Goal: Task Accomplishment & Management: Complete application form

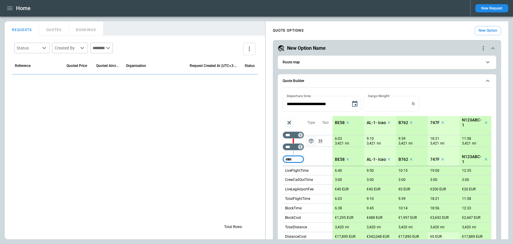
click at [9, 10] on icon "button" at bounding box center [9, 8] width 7 height 7
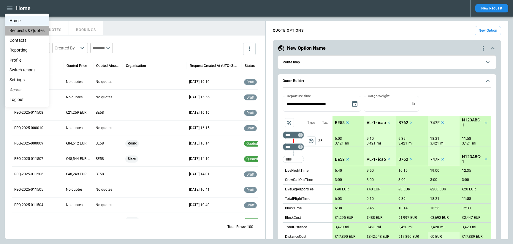
click at [16, 33] on Quotes "Requests & Quotes" at bounding box center [27, 31] width 45 height 10
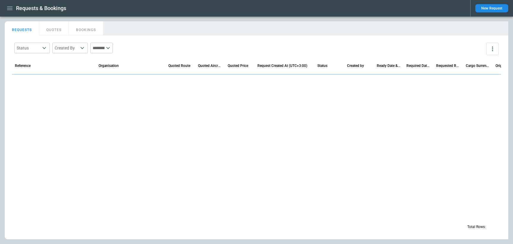
click at [9, 9] on icon "button" at bounding box center [9, 8] width 7 height 7
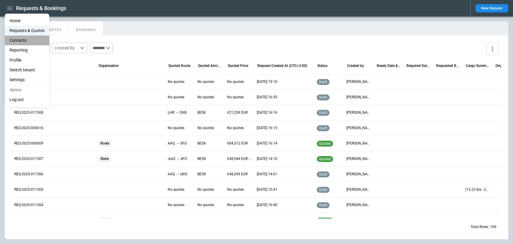
click at [20, 38] on li "Contacts" at bounding box center [27, 41] width 45 height 10
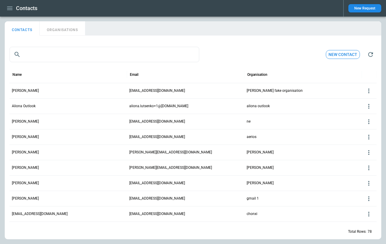
click at [367, 9] on button "New Request" at bounding box center [365, 8] width 33 height 8
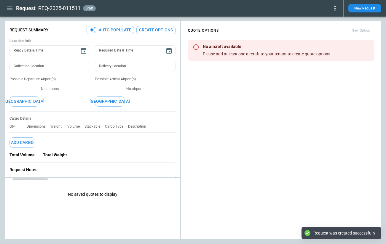
type textarea "*"
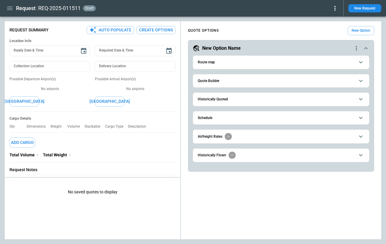
click at [372, 7] on button "New Request" at bounding box center [365, 8] width 33 height 8
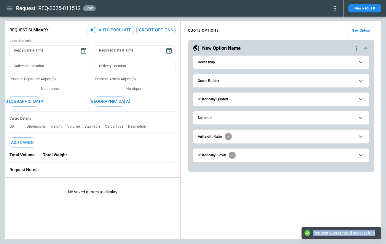
drag, startPoint x: 376, startPoint y: 232, endPoint x: 314, endPoint y: 232, distance: 62.9
click at [314, 232] on div "Request was created successfully" at bounding box center [342, 233] width 80 height 12
copy div "Request was created successfully"
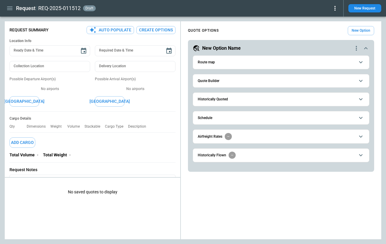
click at [335, 9] on icon at bounding box center [335, 8] width 7 height 7
click at [295, 20] on div at bounding box center [193, 122] width 386 height 244
click at [335, 8] on icon at bounding box center [335, 8] width 1 height 5
click at [333, 19] on button "Confirm" at bounding box center [329, 18] width 20 height 9
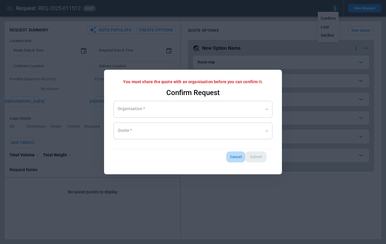
click at [235, 154] on button "Cancel" at bounding box center [235, 157] width 19 height 11
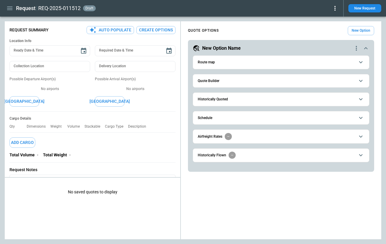
click at [336, 9] on icon at bounding box center [335, 8] width 1 height 5
click at [331, 18] on button "Confirm" at bounding box center [329, 18] width 20 height 9
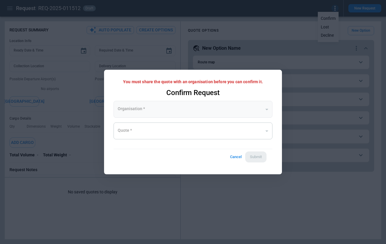
click at [266, 109] on div "​" at bounding box center [193, 109] width 159 height 17
click at [260, 111] on div "​" at bounding box center [193, 109] width 159 height 17
click at [131, 110] on div "​" at bounding box center [193, 109] width 159 height 17
click at [235, 158] on button "Cancel" at bounding box center [235, 157] width 19 height 11
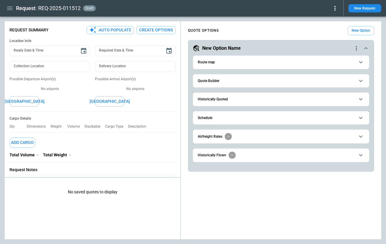
click at [228, 82] on span "Quote Builder" at bounding box center [276, 81] width 157 height 4
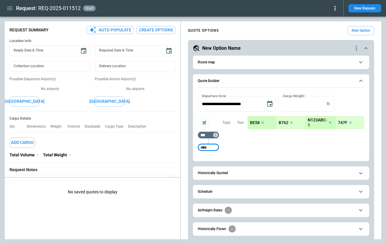
click at [215, 150] on input "Too short" at bounding box center [208, 147] width 19 height 11
type input "***"
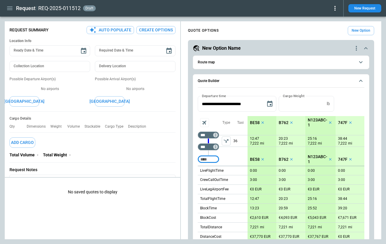
scroll to position [106, 0]
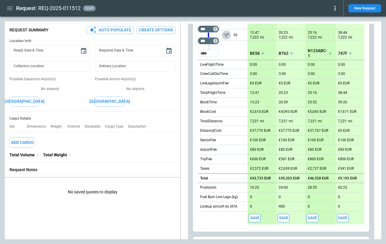
click at [224, 34] on icon "left aligned" at bounding box center [226, 35] width 5 height 4
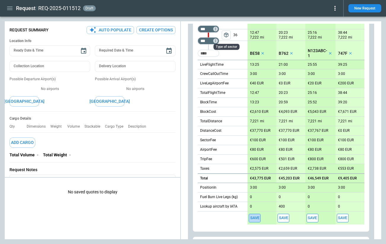
click at [254, 217] on button "Save" at bounding box center [255, 218] width 12 height 9
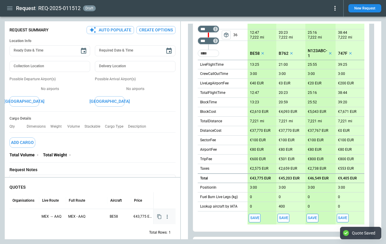
click at [21, 213] on div at bounding box center [24, 217] width 25 height 10
click at [24, 217] on input "text" at bounding box center [19, 217] width 15 height 10
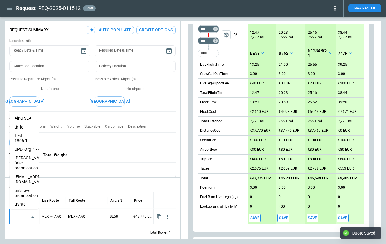
click at [23, 200] on li "trynta" at bounding box center [24, 204] width 29 height 9
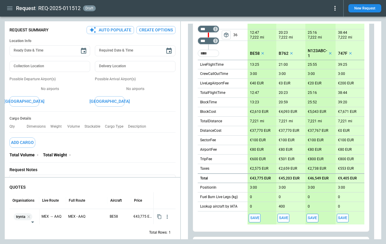
click at [62, 230] on div "Total Rows: 1" at bounding box center [92, 232] width 166 height 15
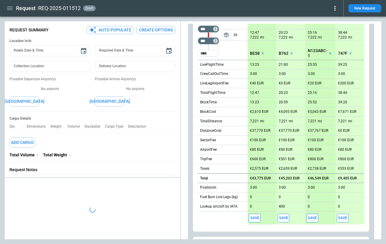
click at [335, 8] on icon at bounding box center [335, 8] width 1 height 5
type textarea "*"
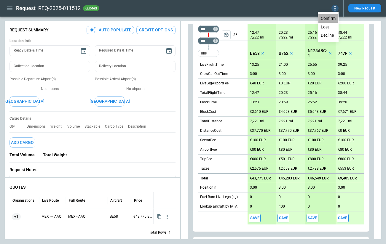
click at [332, 20] on button "Confirm" at bounding box center [329, 18] width 20 height 9
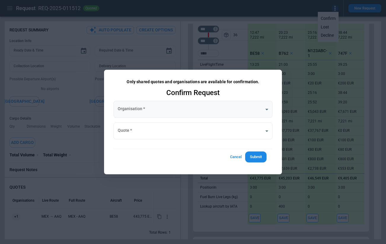
click at [263, 108] on body "**********" at bounding box center [193, 122] width 386 height 244
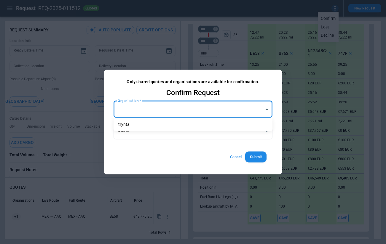
click at [263, 108] on div at bounding box center [193, 122] width 386 height 244
click at [200, 171] on div "Only shared quotes and organisations are available for confirmation. Confirm Re…" at bounding box center [193, 122] width 178 height 105
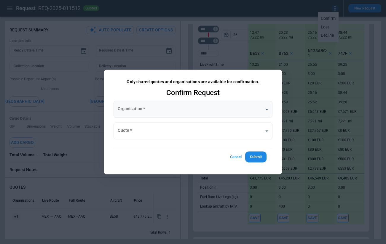
click at [269, 109] on body "**********" at bounding box center [193, 122] width 386 height 244
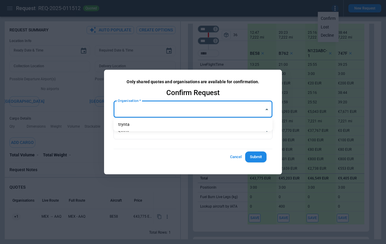
click at [259, 109] on div at bounding box center [193, 122] width 386 height 244
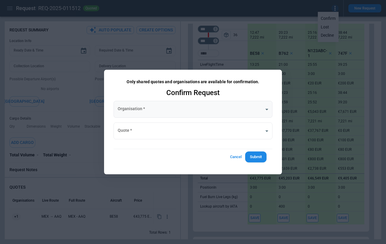
click at [271, 109] on body "**********" at bounding box center [193, 122] width 386 height 244
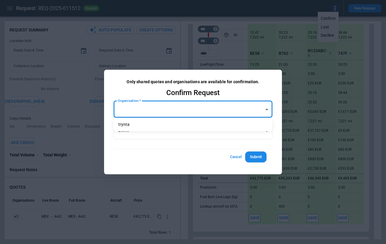
click at [201, 154] on div at bounding box center [193, 122] width 386 height 244
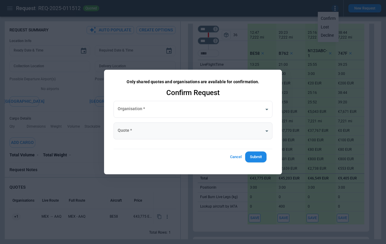
click at [154, 130] on body "**********" at bounding box center [193, 122] width 386 height 244
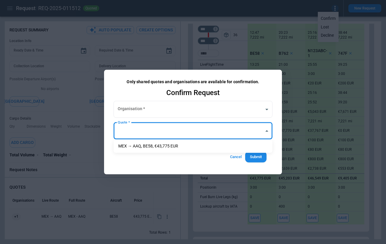
click at [213, 163] on div at bounding box center [193, 122] width 386 height 244
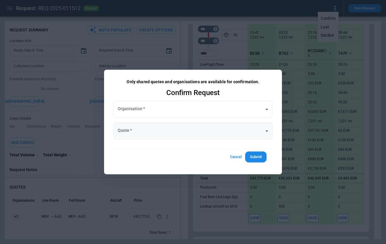
click at [206, 127] on body "**********" at bounding box center [193, 122] width 386 height 244
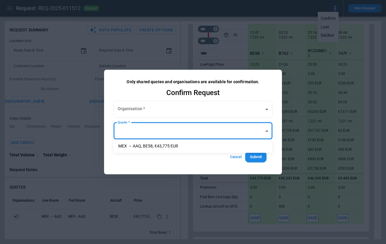
click at [204, 160] on div at bounding box center [193, 122] width 386 height 244
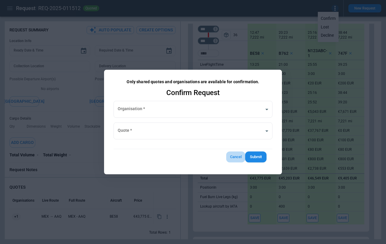
click at [239, 159] on button "Cancel" at bounding box center [235, 157] width 19 height 11
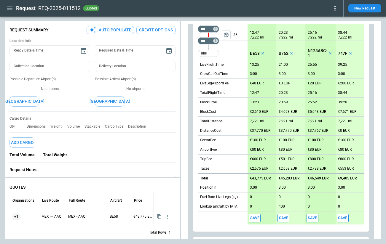
click at [333, 12] on icon at bounding box center [335, 8] width 7 height 7
click at [331, 18] on button "Confirm" at bounding box center [329, 18] width 20 height 9
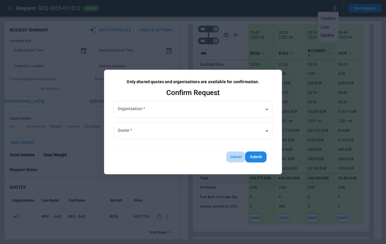
click at [233, 157] on button "Cancel" at bounding box center [235, 157] width 19 height 11
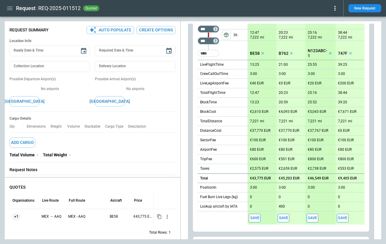
scroll to position [0, 0]
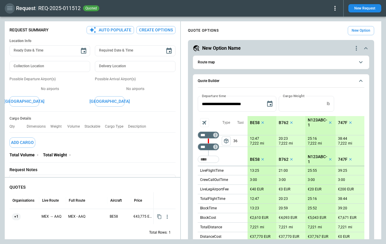
click at [7, 10] on icon "button" at bounding box center [9, 8] width 7 height 7
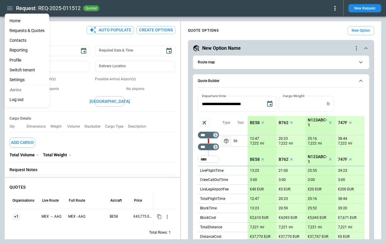
click at [15, 33] on Quotes "Requests & Quotes" at bounding box center [27, 31] width 45 height 10
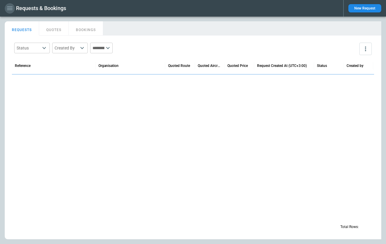
click at [11, 9] on icon "button" at bounding box center [9, 8] width 7 height 7
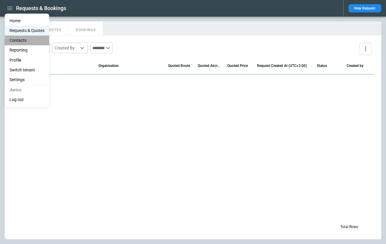
click at [19, 39] on li "Contacts" at bounding box center [27, 41] width 45 height 10
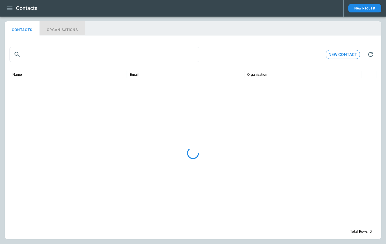
click at [61, 30] on button "ORGANISATIONS" at bounding box center [62, 28] width 45 height 14
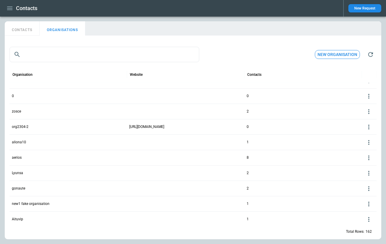
scroll to position [921, 0]
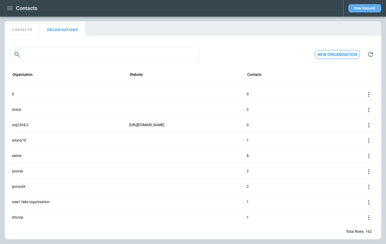
click at [369, 8] on button "New Request" at bounding box center [365, 8] width 33 height 8
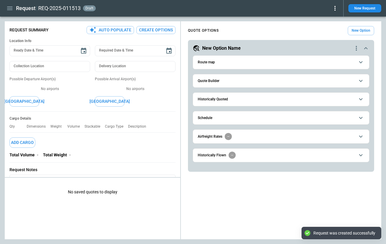
click at [260, 81] on span "Quote Builder" at bounding box center [276, 81] width 157 height 4
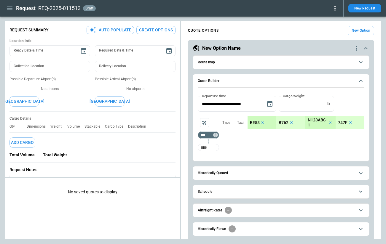
click at [214, 148] on input "Too short" at bounding box center [208, 147] width 19 height 11
type input "***"
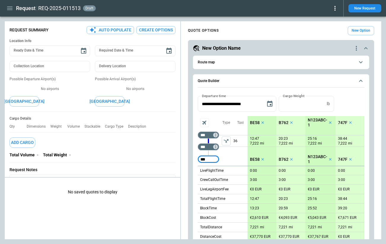
type input "***"
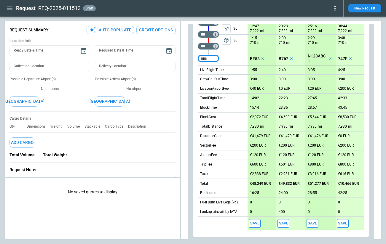
scroll to position [117, 0]
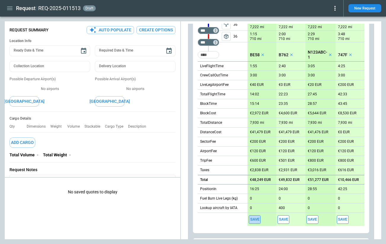
click at [254, 222] on button "Save" at bounding box center [255, 220] width 12 height 9
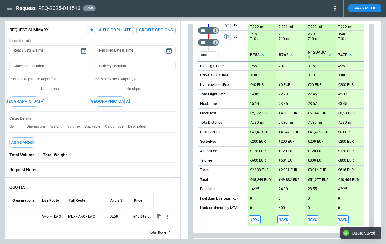
type textarea "*"
click at [24, 215] on div at bounding box center [24, 217] width 25 height 10
click at [28, 216] on div "​" at bounding box center [24, 218] width 29 height 16
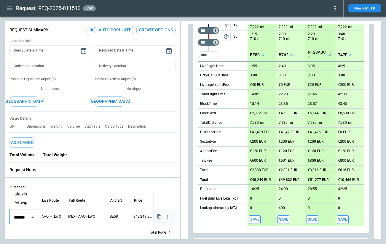
scroll to position [0, 0]
type input "*******"
click at [43, 230] on div "Total Rows: 1" at bounding box center [92, 232] width 166 height 15
click at [10, 8] on icon "button" at bounding box center [9, 8] width 7 height 7
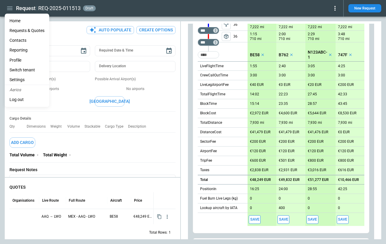
click at [20, 40] on li "Contacts" at bounding box center [27, 41] width 45 height 10
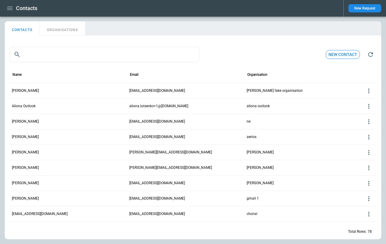
click at [63, 31] on button "ORGANISATIONS" at bounding box center [62, 28] width 45 height 14
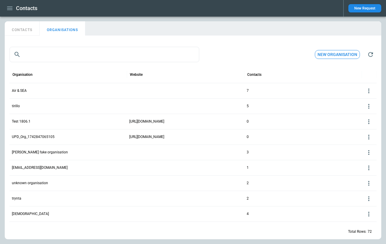
click at [332, 52] on button "New organisation" at bounding box center [337, 54] width 45 height 9
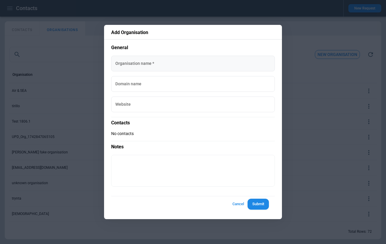
click at [142, 69] on input "Organisation name   *" at bounding box center [193, 64] width 164 height 16
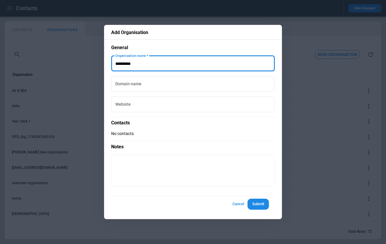
type input "**********"
click at [258, 205] on button "Submit" at bounding box center [258, 204] width 21 height 11
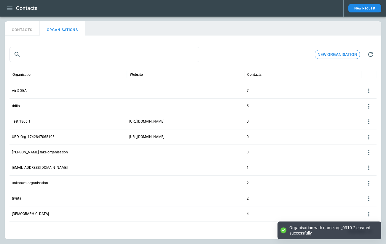
click at [366, 9] on button "New Request" at bounding box center [365, 8] width 33 height 8
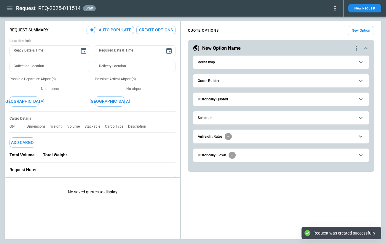
click at [224, 85] on button "Quote Builder" at bounding box center [281, 80] width 167 height 13
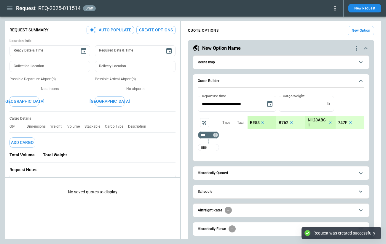
click at [211, 146] on input "Too short" at bounding box center [208, 147] width 19 height 11
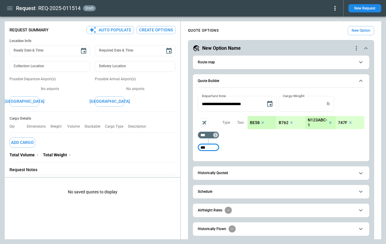
type input "***"
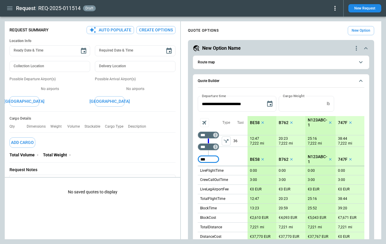
type input "***"
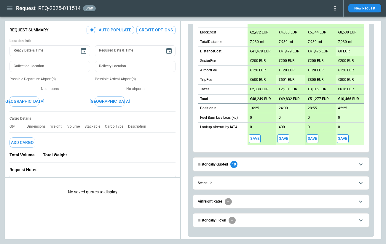
scroll to position [197, 0]
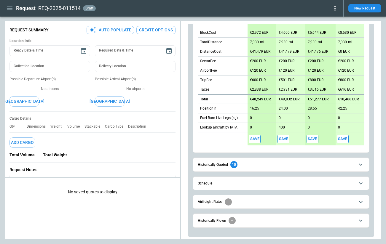
click at [255, 139] on button "Save" at bounding box center [255, 139] width 12 height 9
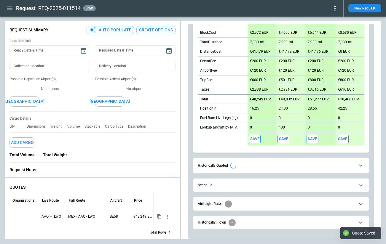
type textarea "*"
click at [26, 218] on div at bounding box center [24, 217] width 25 height 10
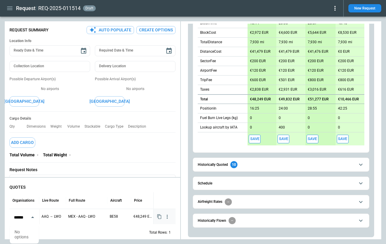
scroll to position [0, 0]
type input "******"
click at [9, 9] on icon "button" at bounding box center [9, 9] width 5 height 4
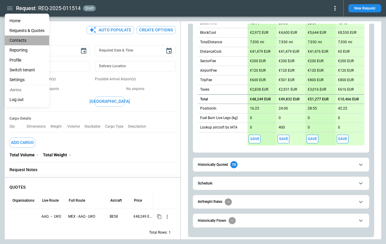
click at [19, 40] on li "Contacts" at bounding box center [27, 41] width 45 height 10
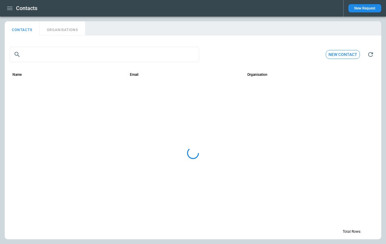
click at [62, 30] on button "ORGANISATIONS" at bounding box center [62, 28] width 45 height 14
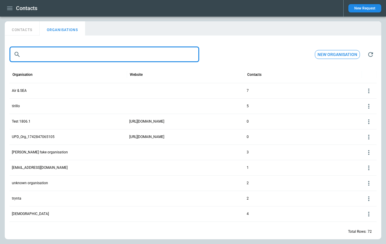
click at [45, 60] on input "text" at bounding box center [111, 54] width 176 height 15
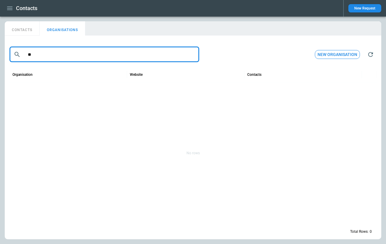
type input "*"
type input "******"
click at [29, 91] on p "org_0310-2" at bounding box center [68, 90] width 113 height 5
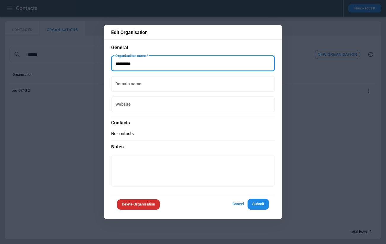
drag, startPoint x: 159, startPoint y: 63, endPoint x: 103, endPoint y: 63, distance: 56.7
click at [103, 63] on div "Edit Organisation General Organisation name   * Organisation name   * Domain na…" at bounding box center [193, 122] width 386 height 244
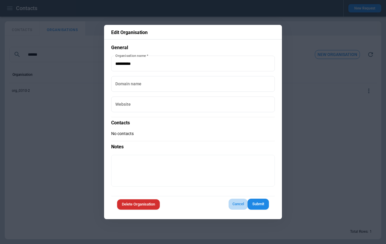
click at [233, 203] on button "Cancel" at bounding box center [238, 204] width 19 height 11
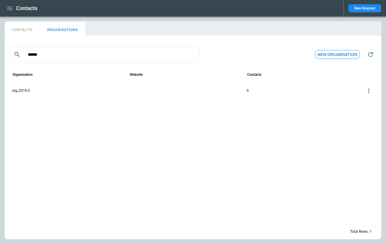
click at [11, 6] on icon "button" at bounding box center [9, 8] width 7 height 7
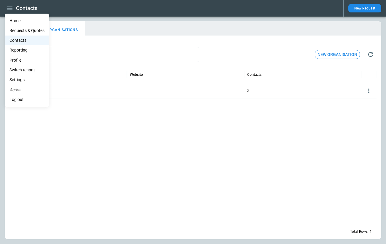
click at [21, 32] on Quotes "Requests & Quotes" at bounding box center [27, 31] width 45 height 10
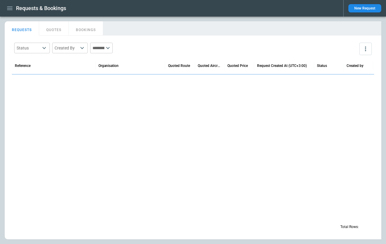
click at [51, 31] on button "QUOTES" at bounding box center [54, 28] width 30 height 14
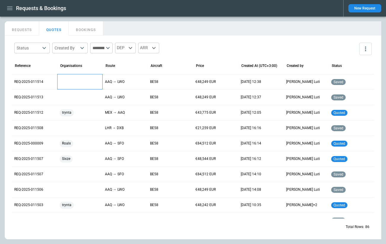
click at [73, 86] on div at bounding box center [80, 82] width 41 height 10
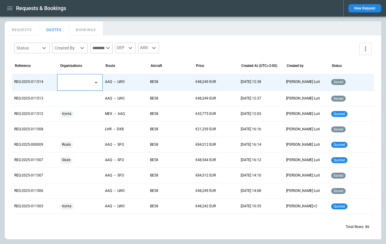
click at [73, 86] on input "text" at bounding box center [75, 82] width 31 height 10
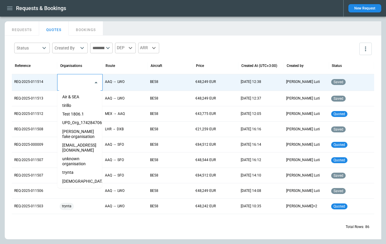
paste input "**********"
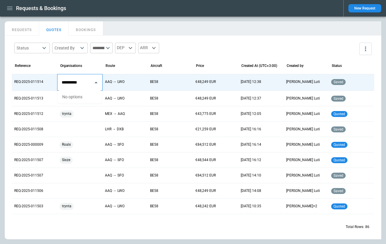
type input "**********"
click at [218, 41] on div "Status ​ Created By ​ ​ DEP ARR" at bounding box center [193, 48] width 363 height 17
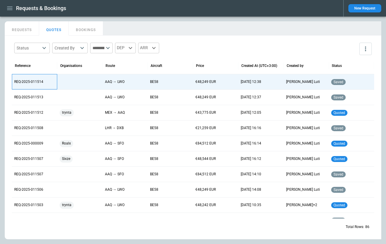
click at [34, 82] on p "REQ-2025-011514" at bounding box center [34, 82] width 41 height 5
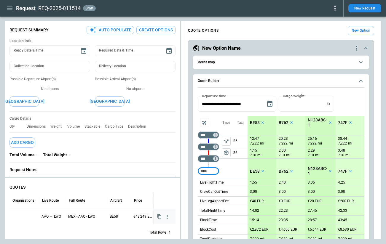
click at [24, 217] on div at bounding box center [24, 217] width 25 height 10
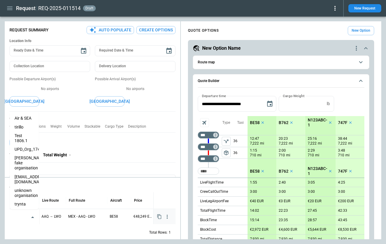
click at [24, 217] on input "text" at bounding box center [19, 217] width 15 height 10
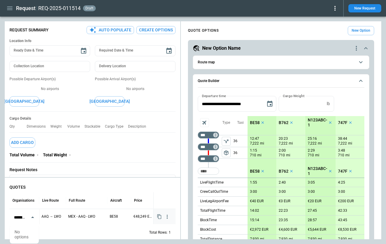
scroll to position [0, 9]
type input "**********"
click at [59, 233] on div "Total Rows: 1" at bounding box center [92, 232] width 166 height 15
click at [22, 217] on div at bounding box center [24, 217] width 25 height 10
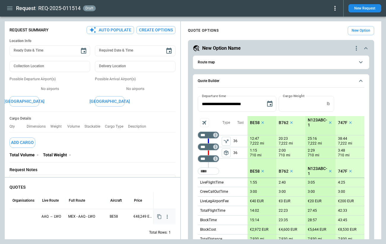
click at [22, 217] on div at bounding box center [24, 217] width 25 height 10
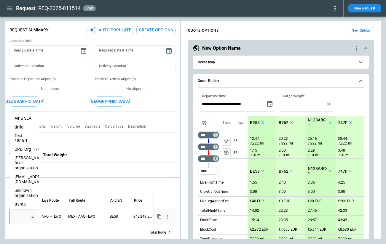
click at [24, 217] on input "text" at bounding box center [19, 217] width 15 height 10
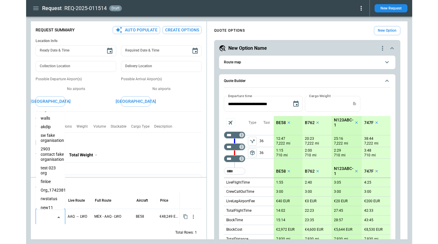
scroll to position [4319, 0]
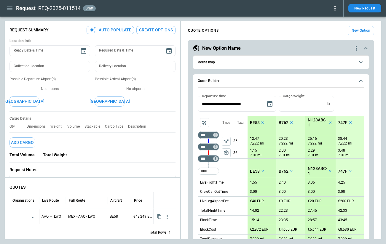
click at [188, 120] on div "**********" at bounding box center [281, 231] width 201 height 414
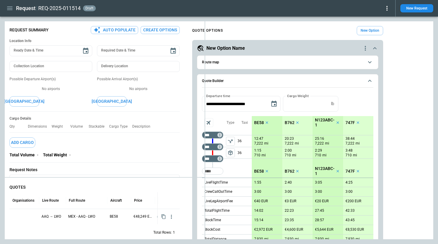
type textarea "*"
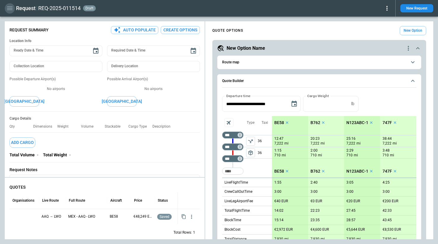
click at [10, 7] on icon "button" at bounding box center [9, 8] width 7 height 7
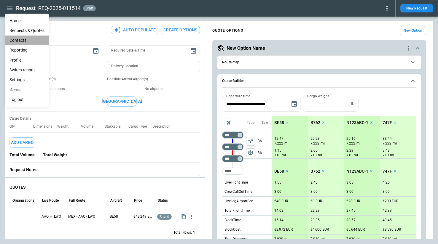
click at [18, 39] on li "Contacts" at bounding box center [27, 41] width 45 height 10
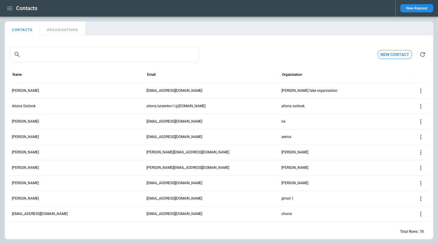
click at [58, 30] on button "ORGANISATIONS" at bounding box center [62, 28] width 45 height 14
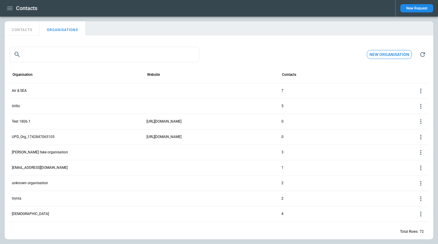
click at [379, 54] on button "New organisation" at bounding box center [389, 54] width 45 height 9
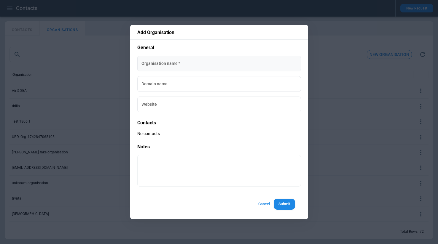
click at [171, 60] on div "Organisation name   * Organisation name   *" at bounding box center [219, 64] width 164 height 16
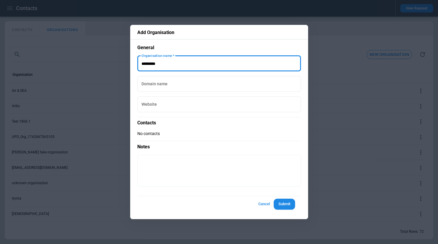
type input "*********"
click at [284, 203] on button "Submit" at bounding box center [284, 204] width 21 height 11
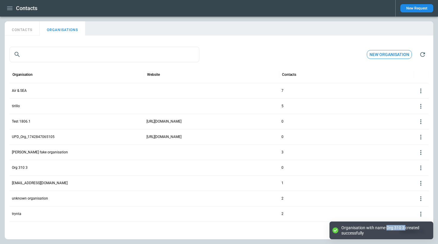
drag, startPoint x: 387, startPoint y: 228, endPoint x: 406, endPoint y: 228, distance: 19.3
click at [406, 228] on div "Organisation with name Org 310 3 created successfully" at bounding box center [384, 230] width 86 height 11
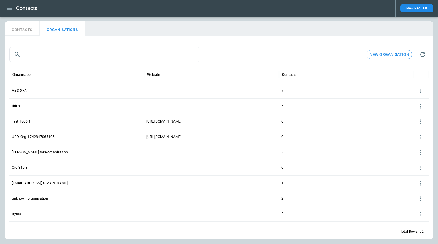
click at [412, 10] on button "New Request" at bounding box center [417, 8] width 33 height 8
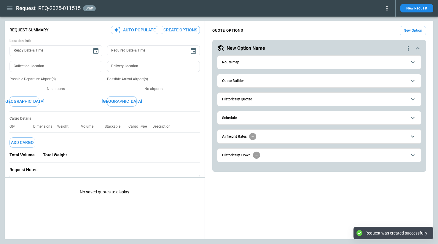
click at [237, 81] on h6 "Quote Builder" at bounding box center [233, 81] width 22 height 4
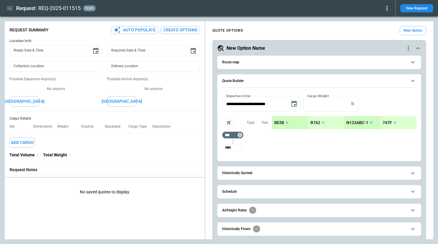
click at [235, 149] on input "Too short" at bounding box center [232, 147] width 19 height 11
type input "***"
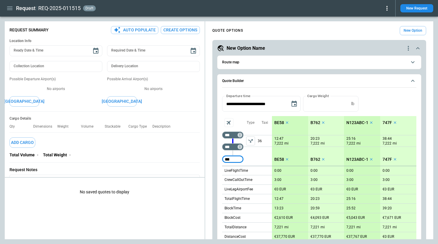
type input "***"
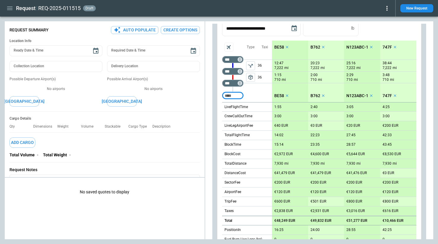
scroll to position [155, 0]
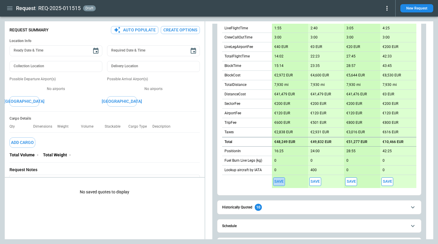
click at [280, 179] on button "Save" at bounding box center [279, 182] width 12 height 9
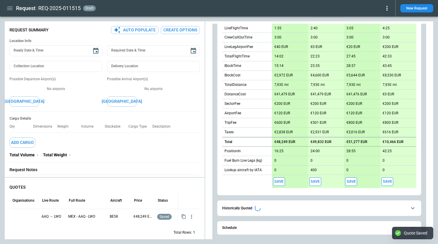
type textarea "*"
click at [24, 216] on div at bounding box center [24, 217] width 25 height 10
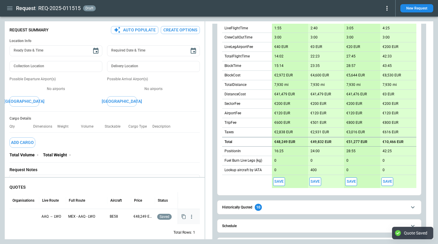
click at [29, 217] on div at bounding box center [24, 217] width 25 height 10
click at [23, 217] on input "text" at bounding box center [19, 217] width 15 height 10
drag, startPoint x: 15, startPoint y: 218, endPoint x: 8, endPoint y: 218, distance: 6.5
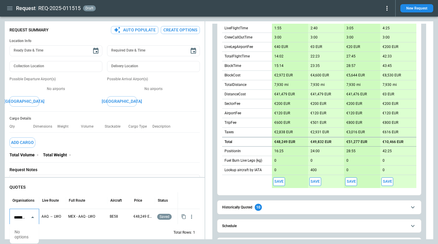
click at [8, 218] on div "QUOTES Organisations Live Route Full Route Aircraft Price Status ********* ​ AA…" at bounding box center [105, 212] width 200 height 65
click at [15, 218] on input "*********" at bounding box center [19, 217] width 15 height 10
type input "*********"
click at [26, 215] on div at bounding box center [24, 217] width 25 height 10
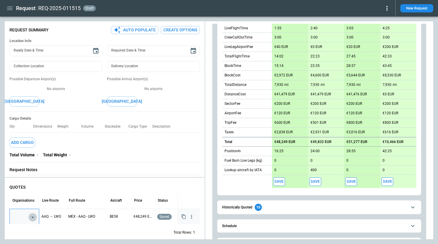
click at [31, 216] on icon "Open" at bounding box center [32, 217] width 7 height 7
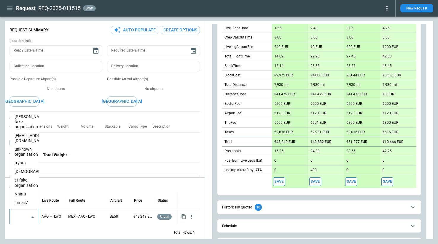
scroll to position [41, 0]
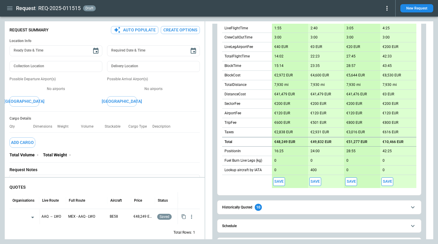
click at [68, 231] on div "Total Rows: 1" at bounding box center [104, 232] width 190 height 15
click at [12, 8] on icon "button" at bounding box center [9, 8] width 7 height 7
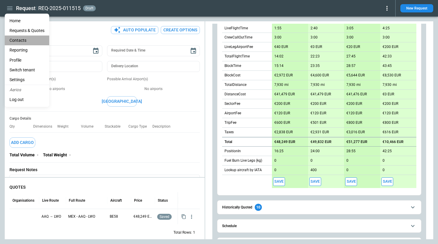
click at [21, 40] on li "Contacts" at bounding box center [27, 41] width 45 height 10
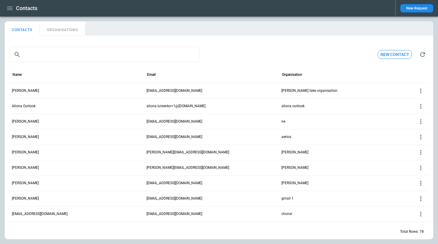
click at [54, 31] on button "ORGANISATIONS" at bounding box center [62, 28] width 45 height 14
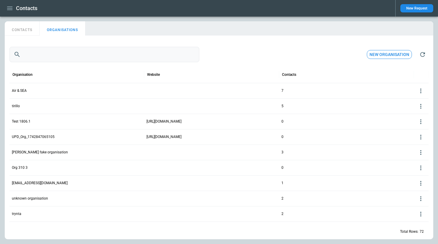
click at [54, 54] on input "text" at bounding box center [111, 54] width 176 height 15
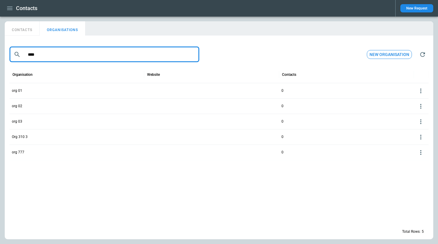
type input "***"
click at [23, 136] on p "Org 310 3" at bounding box center [77, 137] width 130 height 5
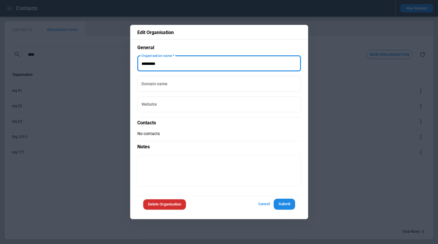
drag, startPoint x: 171, startPoint y: 64, endPoint x: 137, endPoint y: 64, distance: 34.1
click at [137, 64] on input "Organisation name   *" at bounding box center [219, 64] width 164 height 16
click at [264, 204] on button "Cancel" at bounding box center [264, 204] width 19 height 11
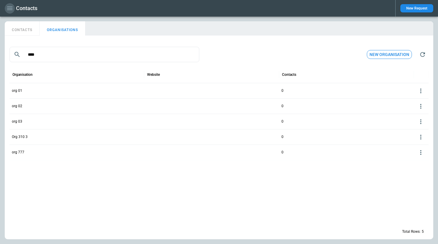
click at [7, 7] on icon "button" at bounding box center [9, 8] width 7 height 7
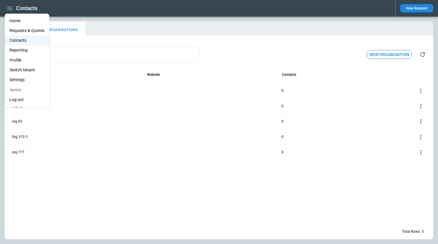
click at [21, 30] on Quotes "Requests & Quotes" at bounding box center [27, 31] width 45 height 10
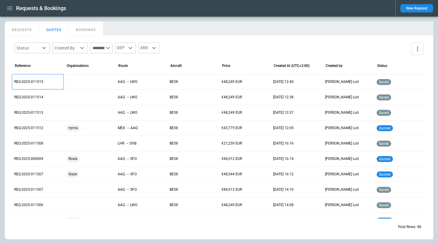
click at [33, 81] on p "REQ-2025-011515" at bounding box center [37, 82] width 47 height 5
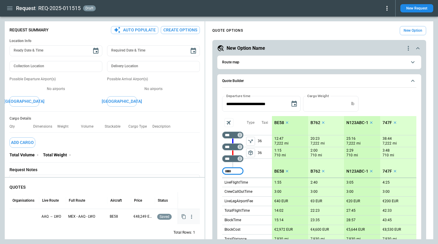
click at [24, 217] on div at bounding box center [24, 217] width 25 height 10
click at [22, 217] on div at bounding box center [24, 217] width 25 height 10
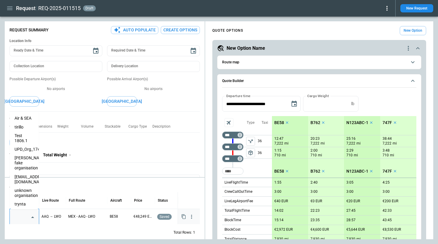
click at [23, 217] on input "text" at bounding box center [19, 217] width 15 height 10
paste input "*********"
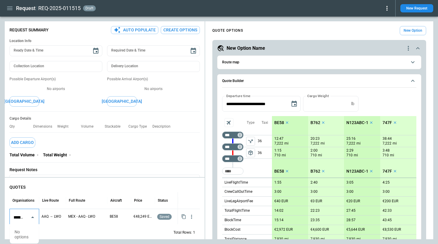
drag, startPoint x: 30, startPoint y: 238, endPoint x: 15, endPoint y: 233, distance: 16.1
click at [15, 233] on div "No options" at bounding box center [24, 235] width 29 height 18
drag, startPoint x: 15, startPoint y: 233, endPoint x: 35, endPoint y: 239, distance: 20.9
click at [35, 239] on div "No options" at bounding box center [24, 235] width 29 height 18
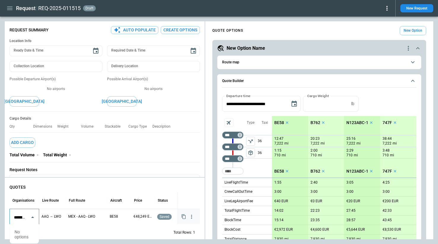
drag, startPoint x: 27, startPoint y: 217, endPoint x: 12, endPoint y: 216, distance: 14.8
click at [12, 216] on div "********* ​" at bounding box center [24, 218] width 29 height 16
click at [21, 217] on input "*********" at bounding box center [19, 217] width 15 height 10
click at [31, 215] on icon "Close" at bounding box center [32, 217] width 7 height 7
type input "*********"
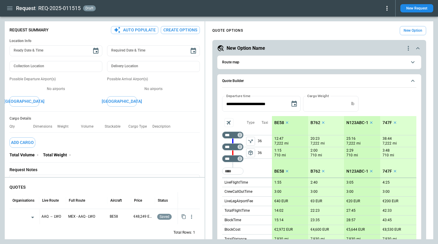
click at [47, 234] on div "Total Rows: 1" at bounding box center [104, 232] width 190 height 15
click at [9, 7] on icon "button" at bounding box center [9, 8] width 7 height 7
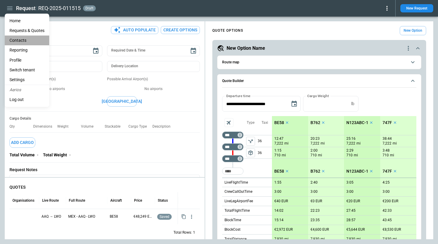
click at [18, 42] on li "Contacts" at bounding box center [27, 41] width 45 height 10
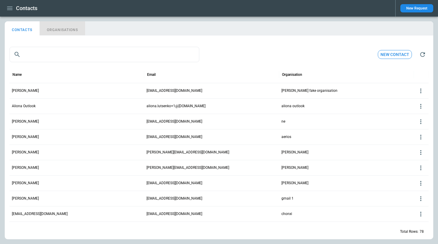
click at [77, 29] on button "ORGANISATIONS" at bounding box center [62, 28] width 45 height 14
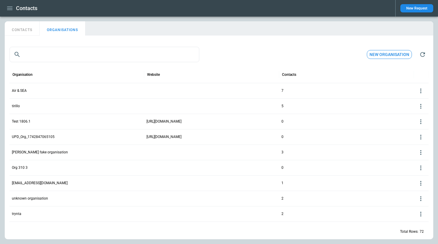
click at [303, 39] on div "​ ​ New organisation Organisation Website Contacts Air & SEA 7 tirillo 5 Test 1…" at bounding box center [219, 139] width 429 height 202
click at [424, 9] on button "New Request" at bounding box center [417, 8] width 33 height 8
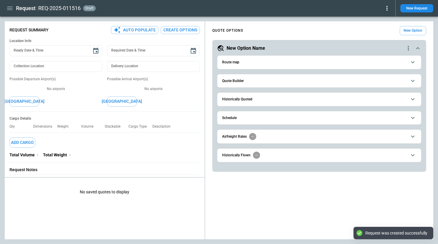
click at [252, 79] on span "Quote Builder" at bounding box center [314, 81] width 185 height 4
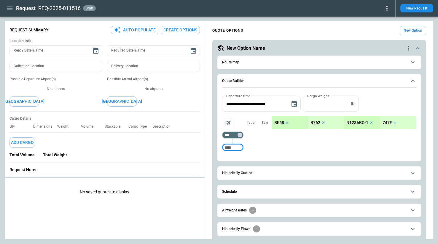
click at [232, 147] on input "Too short" at bounding box center [232, 147] width 19 height 11
type input "***"
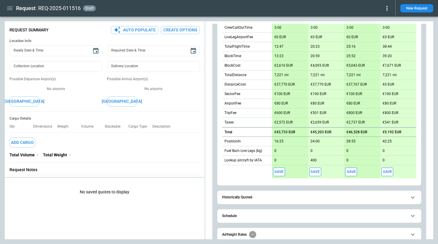
scroll to position [185, 0]
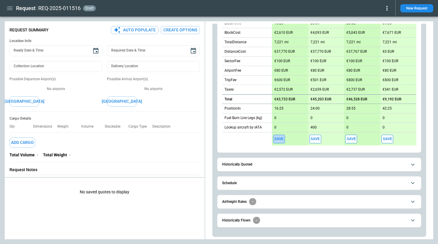
click at [279, 138] on button "Save" at bounding box center [279, 139] width 12 height 9
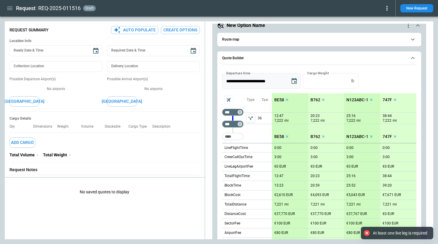
scroll to position [6, 0]
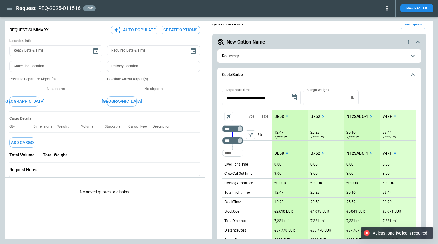
click at [252, 135] on icon "left aligned" at bounding box center [251, 135] width 6 height 6
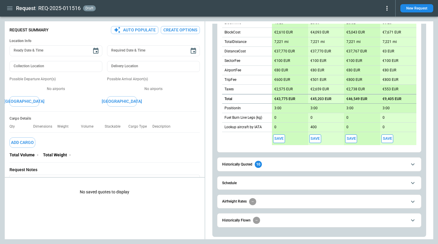
scroll to position [185, 0]
click at [277, 142] on button "Save" at bounding box center [279, 139] width 12 height 9
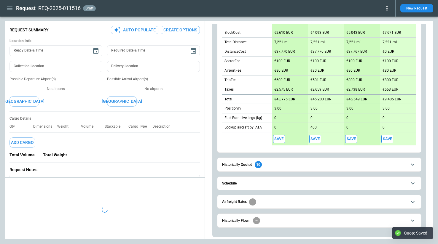
type textarea "*"
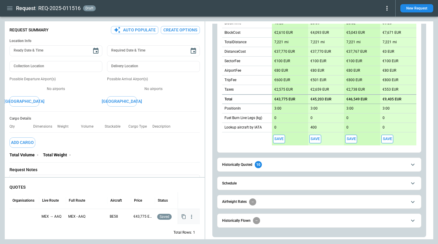
click at [23, 215] on div at bounding box center [24, 217] width 25 height 10
click at [23, 215] on input "text" at bounding box center [19, 217] width 15 height 10
type input "*******"
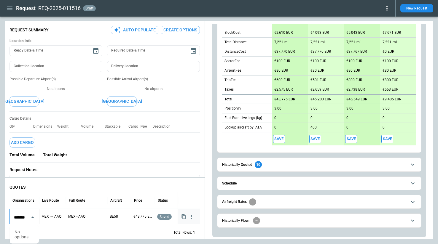
scroll to position [0, 2]
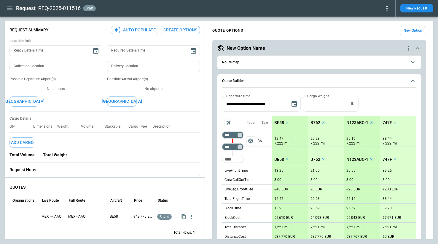
type textarea "*"
click at [19, 216] on div at bounding box center [24, 217] width 25 height 10
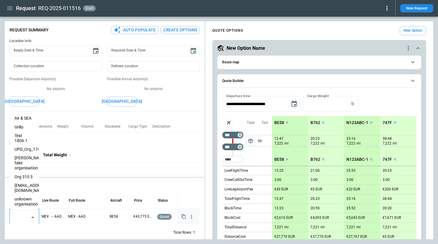
click at [19, 216] on input "text" at bounding box center [19, 217] width 15 height 10
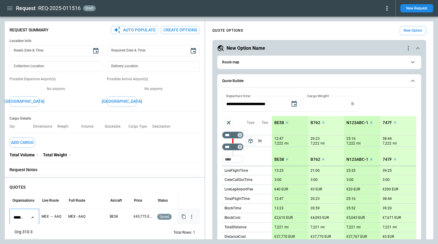
scroll to position [0, 5]
type input "*********"
click at [61, 231] on div "Total Rows: 1" at bounding box center [104, 232] width 190 height 15
click at [34, 215] on div at bounding box center [24, 217] width 25 height 10
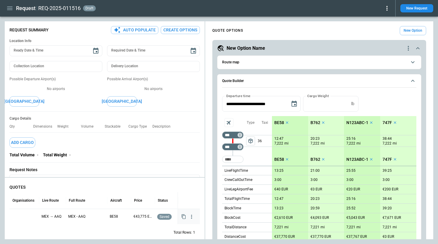
click at [30, 215] on div at bounding box center [24, 217] width 25 height 10
click at [32, 216] on icon "Open" at bounding box center [32, 217] width 7 height 7
click at [9, 7] on icon "button" at bounding box center [9, 8] width 7 height 7
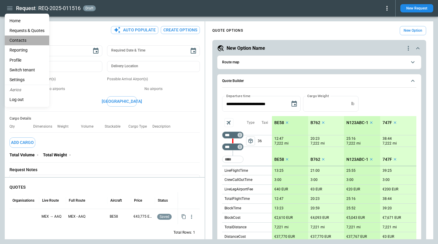
click at [18, 39] on li "Contacts" at bounding box center [27, 41] width 45 height 10
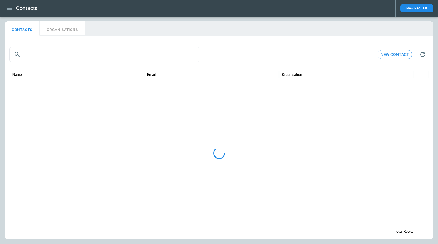
click at [63, 29] on button "ORGANISATIONS" at bounding box center [62, 28] width 45 height 14
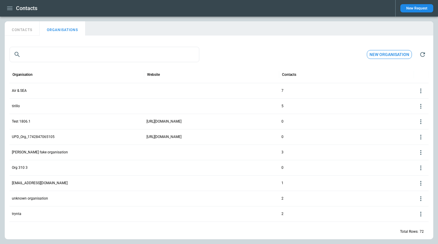
click at [388, 54] on button "New organisation" at bounding box center [389, 54] width 45 height 9
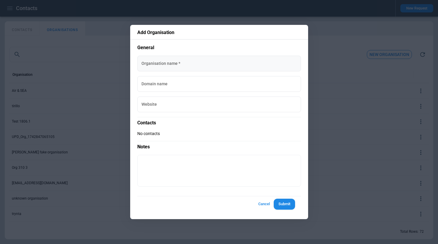
click at [286, 69] on input "Organisation name   *" at bounding box center [219, 64] width 164 height 16
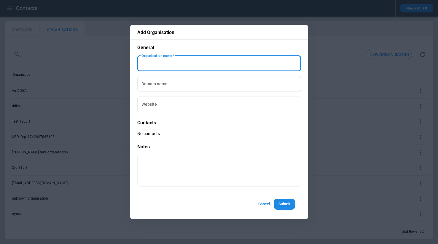
paste input "**********"
click at [190, 64] on input "Organisation name   *" at bounding box center [219, 64] width 164 height 16
paste input "**********"
type input "**********"
click at [282, 206] on button "Submit" at bounding box center [284, 204] width 21 height 11
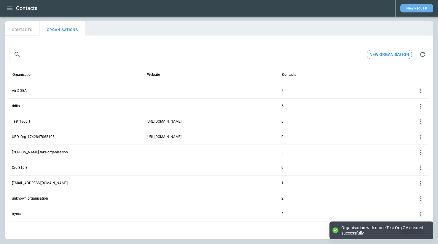
click at [409, 9] on button "New Request" at bounding box center [417, 8] width 33 height 8
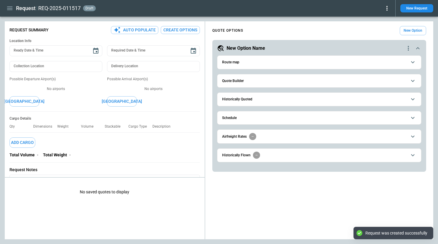
click at [255, 77] on button "Quote Builder" at bounding box center [319, 80] width 194 height 13
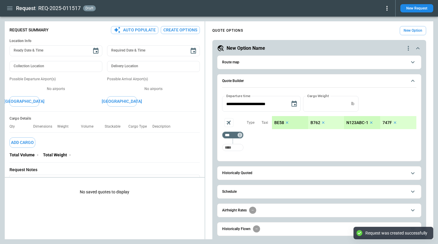
click at [234, 150] on input "Too short" at bounding box center [232, 147] width 19 height 11
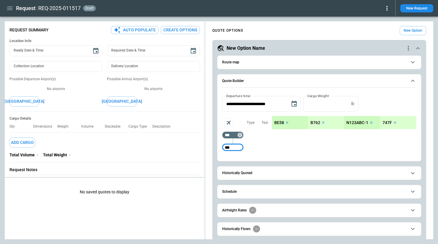
type input "***"
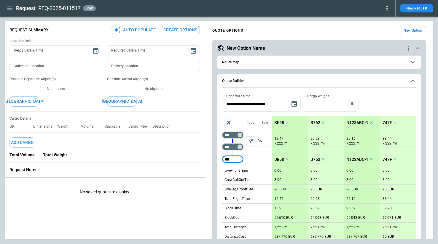
type input "***"
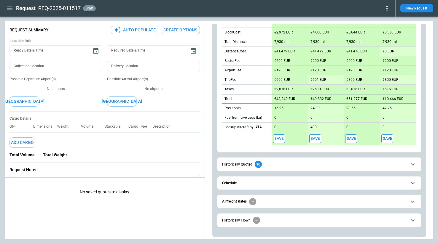
scroll to position [197, 0]
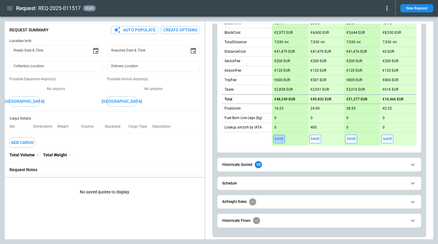
click at [280, 136] on button "Save" at bounding box center [279, 139] width 12 height 9
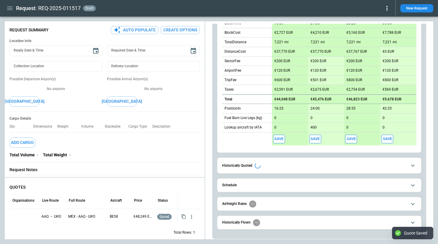
type textarea "*"
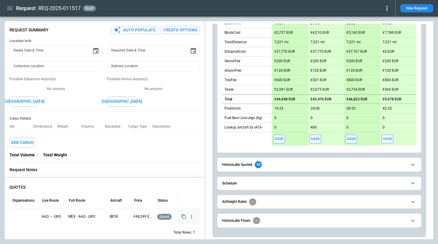
click at [23, 209] on div at bounding box center [24, 216] width 30 height 15
click at [24, 216] on div at bounding box center [24, 217] width 25 height 10
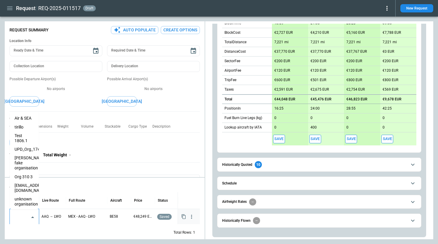
click at [24, 216] on input "text" at bounding box center [19, 217] width 15 height 10
paste input "**********"
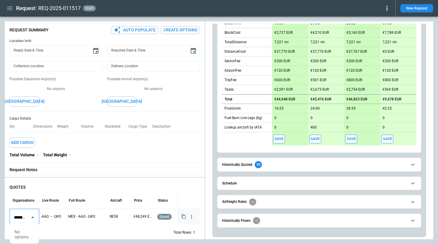
scroll to position [0, 10]
type input "**********"
click at [62, 228] on div "Total Rows: 1" at bounding box center [104, 232] width 190 height 15
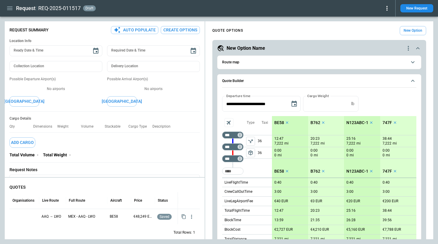
click at [204, 89] on div "Request Summary Auto Populate Create Options Location Info Ready Date & Time Re…" at bounding box center [105, 131] width 200 height 214
click at [252, 90] on div "**********" at bounding box center [219, 130] width 429 height 218
type textarea "*"
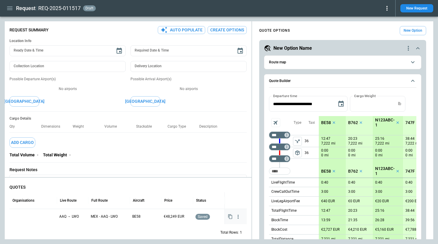
click at [19, 215] on div at bounding box center [33, 217] width 43 height 10
click at [19, 215] on input "text" at bounding box center [28, 217] width 33 height 10
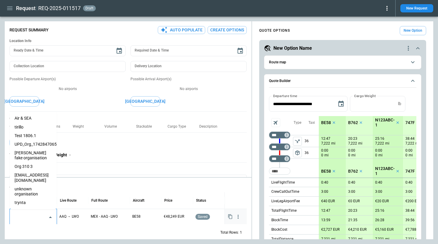
paste input "**********"
type input "**********"
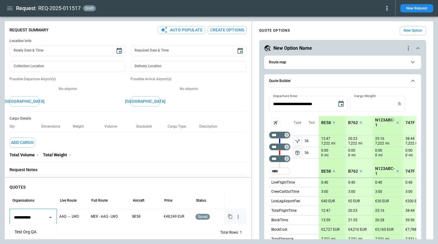
click at [29, 231] on li "Test Org QA" at bounding box center [33, 232] width 47 height 9
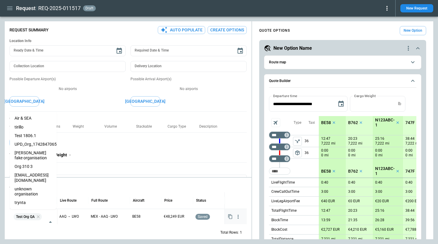
click at [72, 228] on div "Total Rows: 1" at bounding box center [127, 232] width 237 height 15
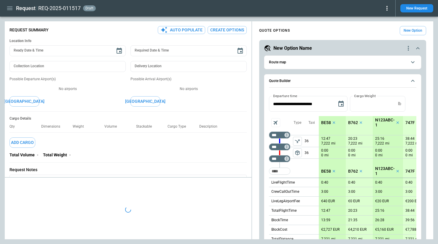
type textarea "*"
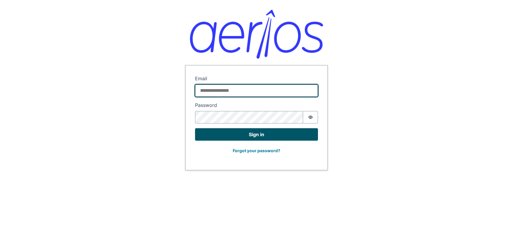
type input "**********"
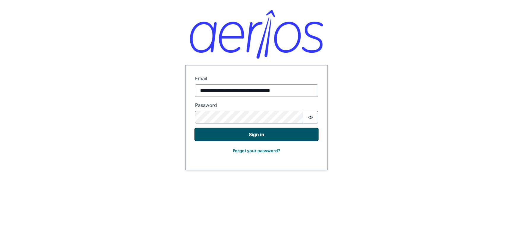
click at [240, 134] on button "Sign in" at bounding box center [256, 134] width 123 height 12
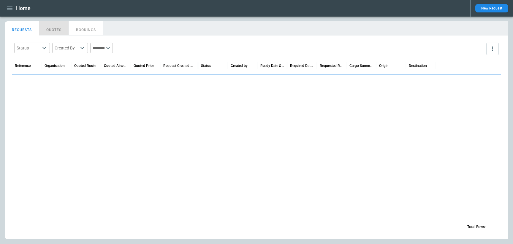
click at [50, 29] on button "QUOTES" at bounding box center [54, 28] width 30 height 14
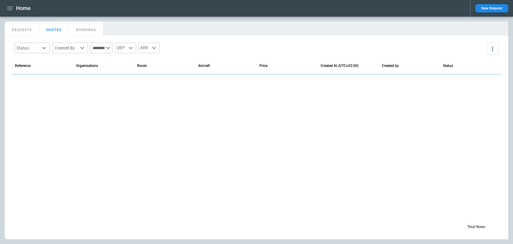
click at [18, 29] on button "REQUESTS" at bounding box center [22, 28] width 34 height 14
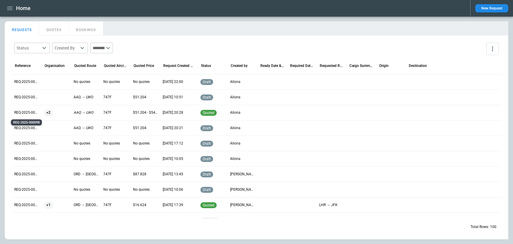
click at [31, 113] on p "REQ-2025-000098" at bounding box center [26, 112] width 25 height 5
